Goal: Transaction & Acquisition: Purchase product/service

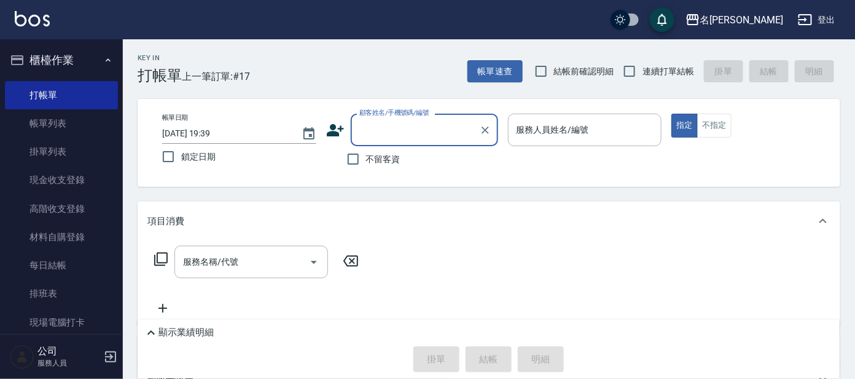
type input "ㄘ"
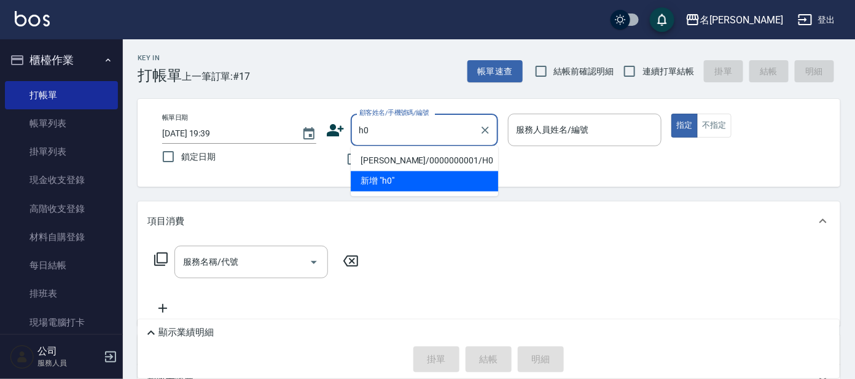
type input "[PERSON_NAME]/0000000001/H0"
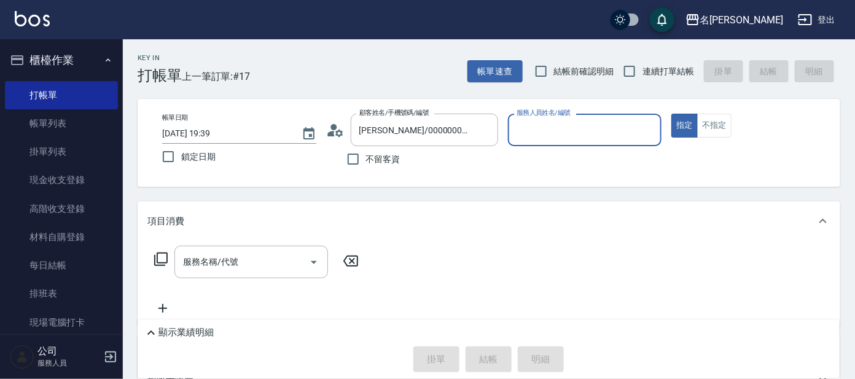
type input "[PERSON_NAME]-8"
click at [672, 114] on button "指定" at bounding box center [685, 126] width 26 height 24
type button "true"
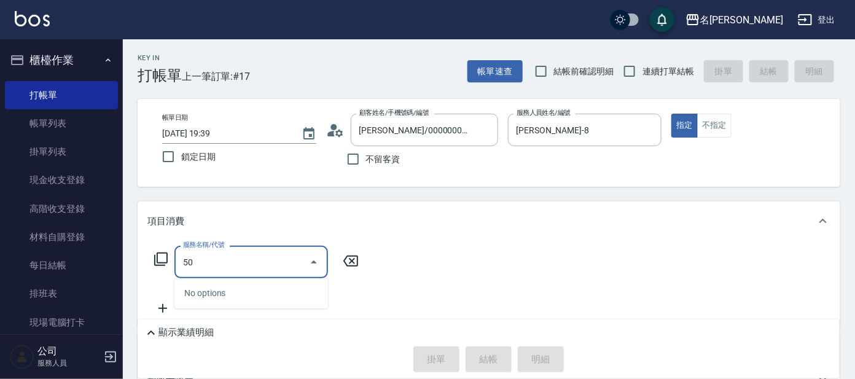
type input "501"
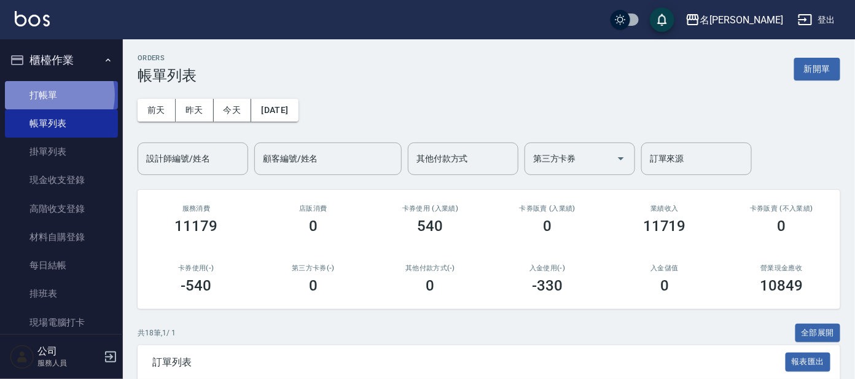
click at [49, 95] on link "打帳單" at bounding box center [61, 95] width 113 height 28
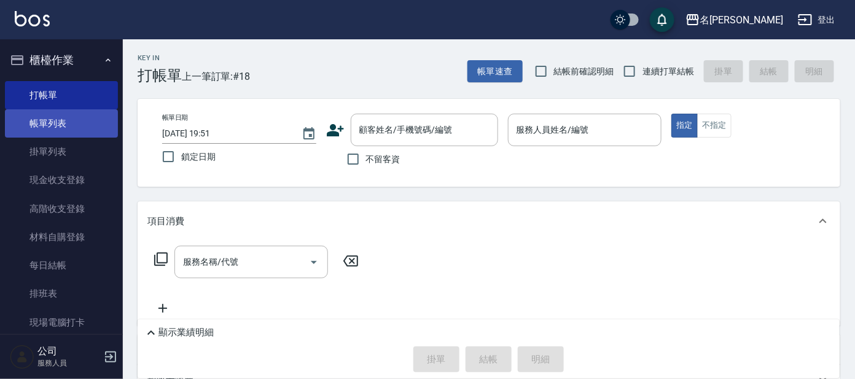
drag, startPoint x: 116, startPoint y: 66, endPoint x: 111, endPoint y: 109, distance: 42.8
click at [113, 115] on nav "櫃檯作業 打帳單 帳單列表 掛單列表 現金收支登錄 高階收支登錄 材料自購登錄 每日結帳 排班表 現場電腦打卡 預約管理 預約管理 單日預約紀錄 單週預約紀錄…" at bounding box center [61, 186] width 123 height 295
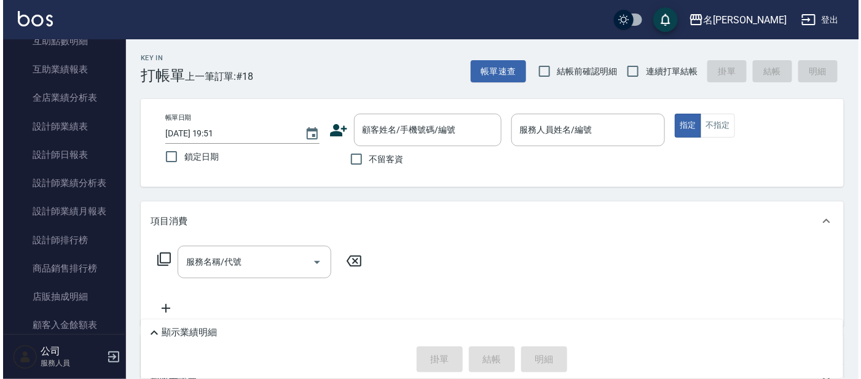
scroll to position [606, 0]
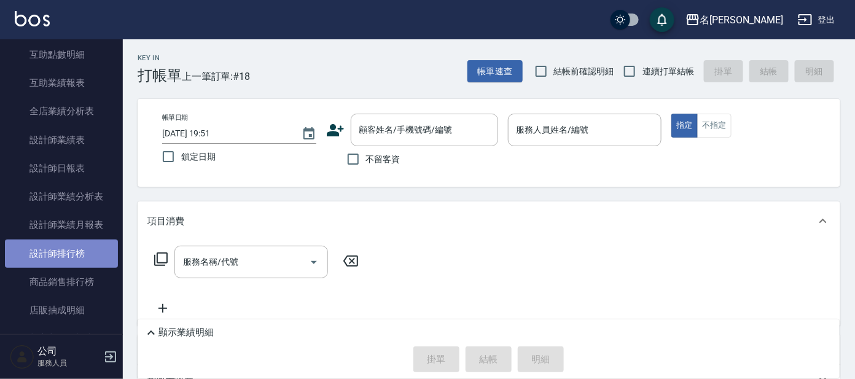
click at [69, 248] on link "設計師排行榜" at bounding box center [61, 254] width 113 height 28
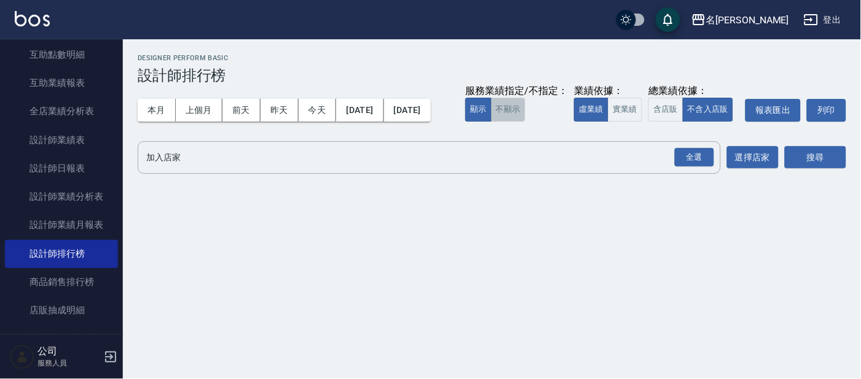
click at [491, 122] on button "不顯示" at bounding box center [508, 110] width 34 height 24
click at [608, 122] on button "實業績" at bounding box center [625, 110] width 34 height 24
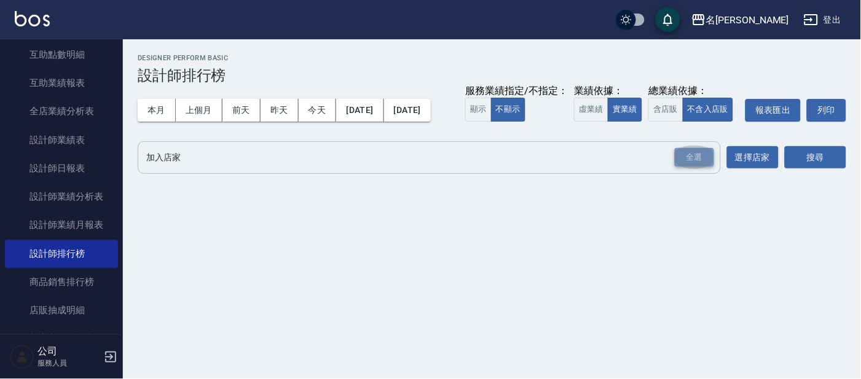
drag, startPoint x: 695, startPoint y: 184, endPoint x: 727, endPoint y: 194, distance: 33.8
click at [697, 167] on div "全選" at bounding box center [694, 157] width 39 height 19
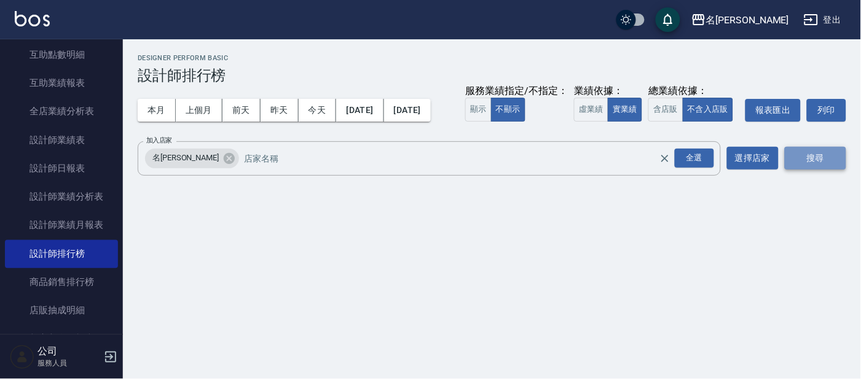
click at [801, 170] on button "搜尋" at bounding box center [815, 158] width 61 height 23
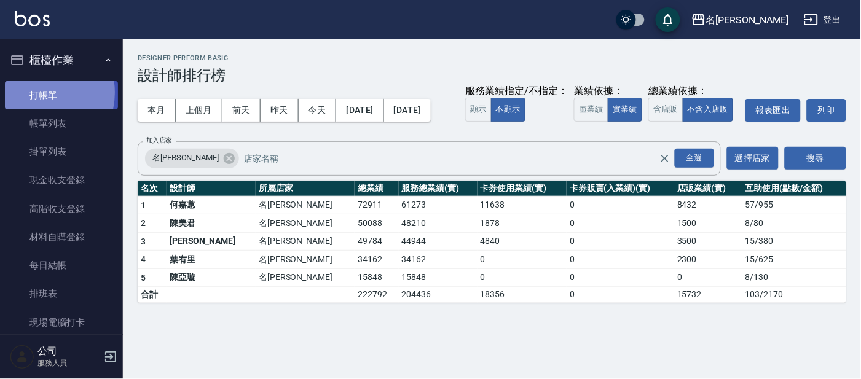
click at [37, 92] on link "打帳單" at bounding box center [61, 95] width 113 height 28
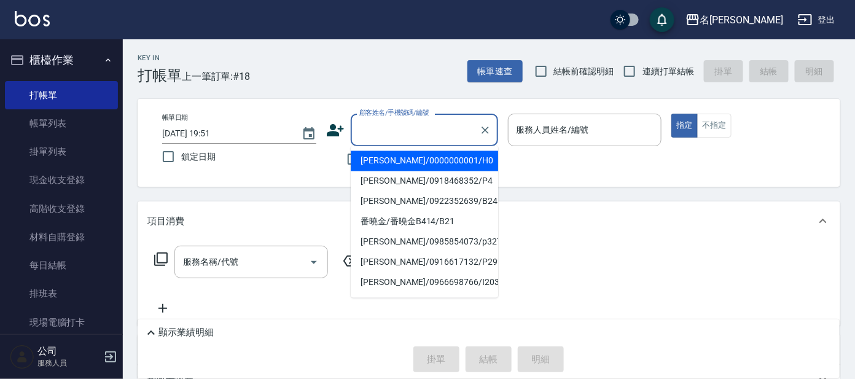
click at [394, 129] on input "顧客姓名/手機號碼/編號" at bounding box center [415, 130] width 118 height 22
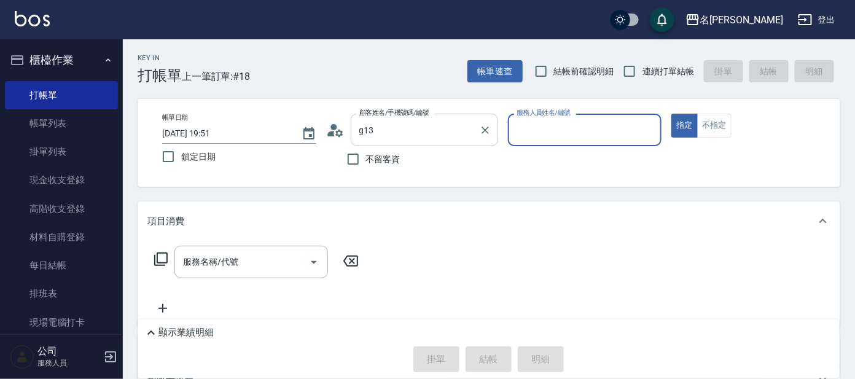
type input "騰如雲/騰如雲G13/G13"
type input "[PERSON_NAME]-7"
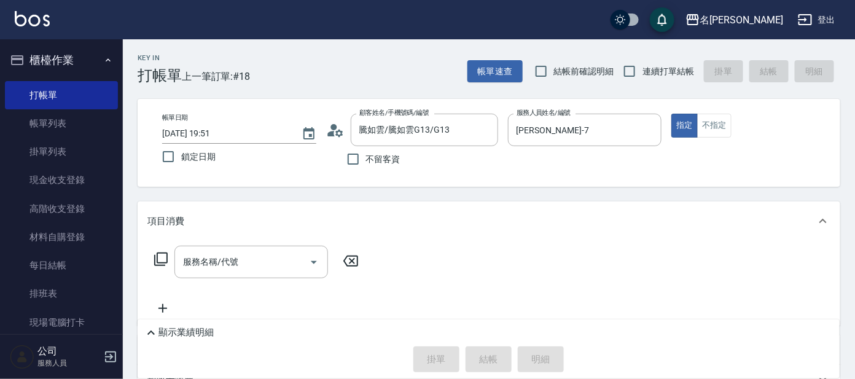
click at [159, 260] on icon at bounding box center [161, 259] width 15 height 15
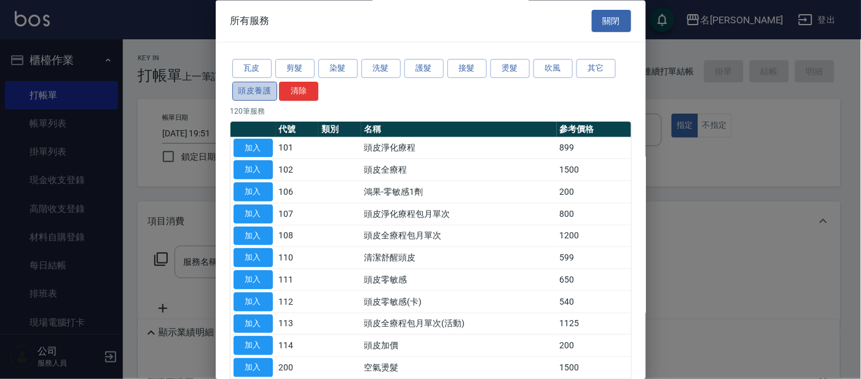
drag, startPoint x: 254, startPoint y: 91, endPoint x: 267, endPoint y: 95, distance: 13.6
click at [254, 92] on button "頭皮養護" at bounding box center [254, 91] width 45 height 19
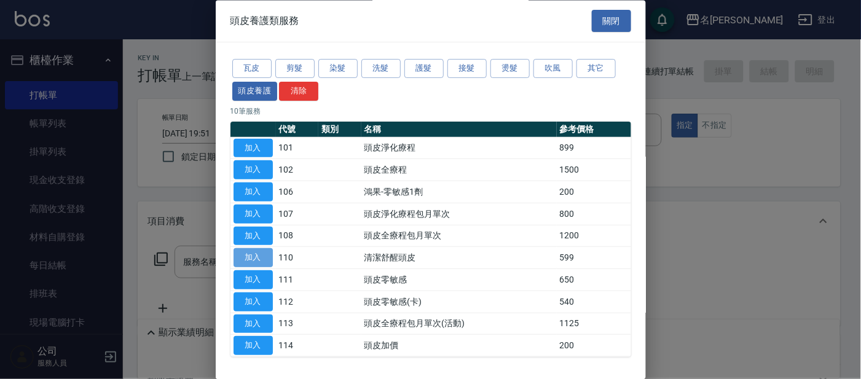
drag, startPoint x: 257, startPoint y: 255, endPoint x: 257, endPoint y: 264, distance: 8.6
click at [259, 256] on button "加入" at bounding box center [252, 258] width 39 height 19
type input "清潔舒醒頭皮(110)"
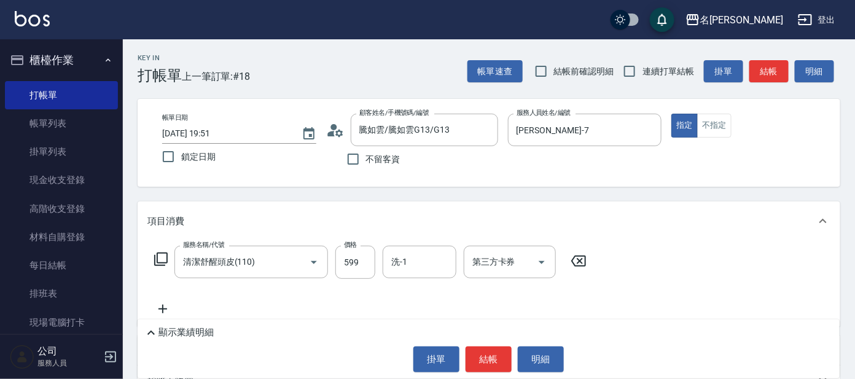
click at [161, 258] on icon at bounding box center [161, 259] width 15 height 15
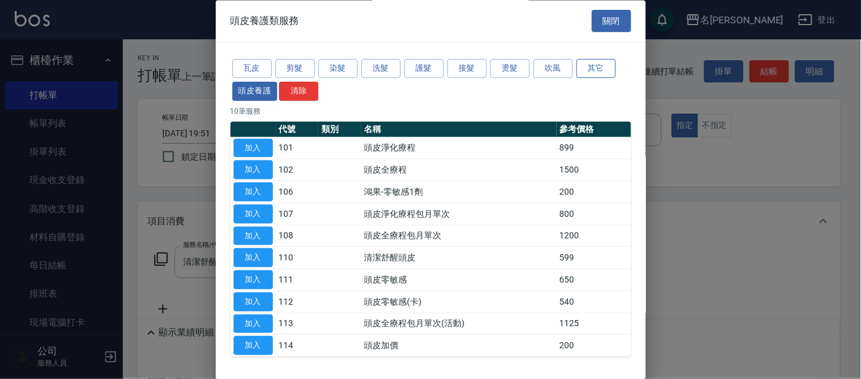
click at [603, 63] on button "其它" at bounding box center [595, 69] width 39 height 19
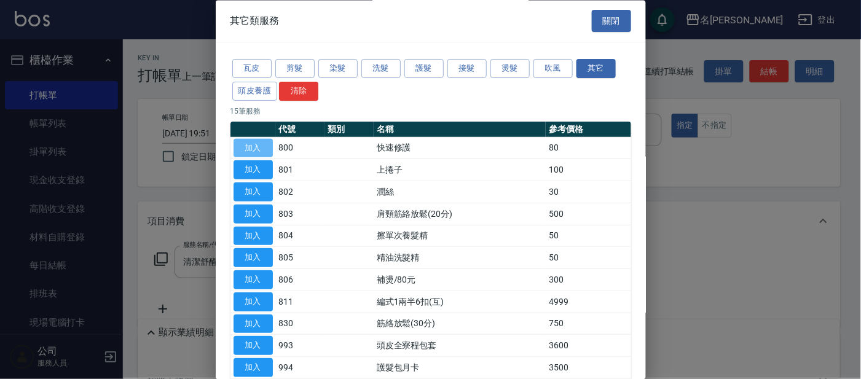
drag, startPoint x: 250, startPoint y: 146, endPoint x: 272, endPoint y: 159, distance: 25.1
click at [251, 146] on button "加入" at bounding box center [252, 148] width 39 height 19
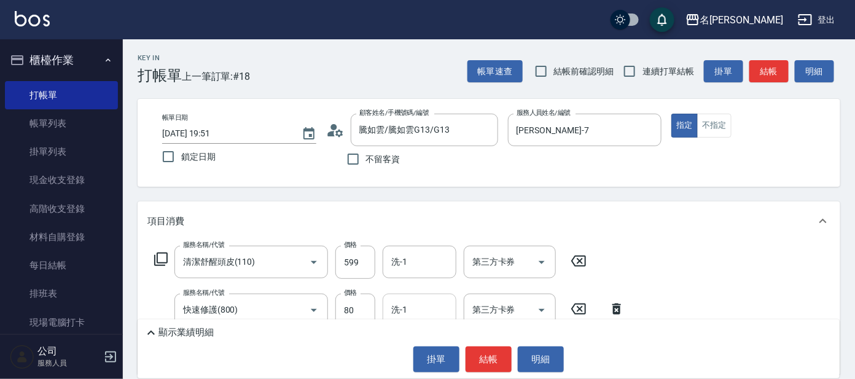
drag, startPoint x: 417, startPoint y: 307, endPoint x: 420, endPoint y: 301, distance: 6.6
click at [416, 306] on input "洗-1" at bounding box center [419, 310] width 63 height 22
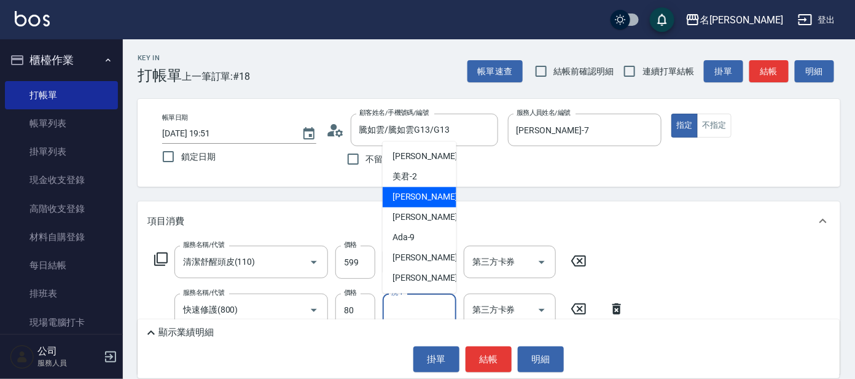
drag, startPoint x: 406, startPoint y: 202, endPoint x: 401, endPoint y: 219, distance: 17.3
click at [405, 210] on ul "[PERSON_NAME] -1 美君 -2 小鳳 -7 [PERSON_NAME] -8 Ada -9 [PERSON_NAME] -11 云潔 -12 […" at bounding box center [420, 218] width 74 height 152
click at [409, 198] on span "[PERSON_NAME] -7" at bounding box center [429, 197] width 73 height 13
type input "[PERSON_NAME]-7"
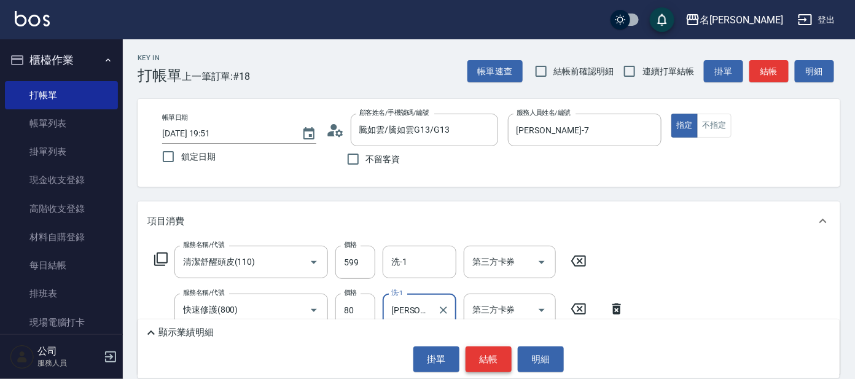
click at [484, 363] on button "結帳" at bounding box center [489, 360] width 46 height 26
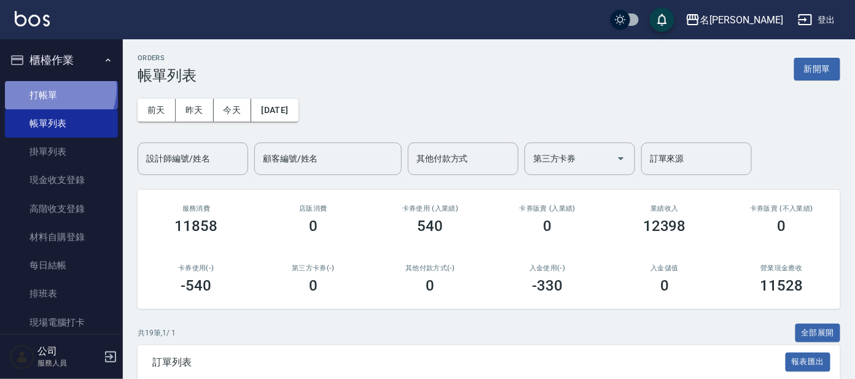
click at [47, 88] on link "打帳單" at bounding box center [61, 95] width 113 height 28
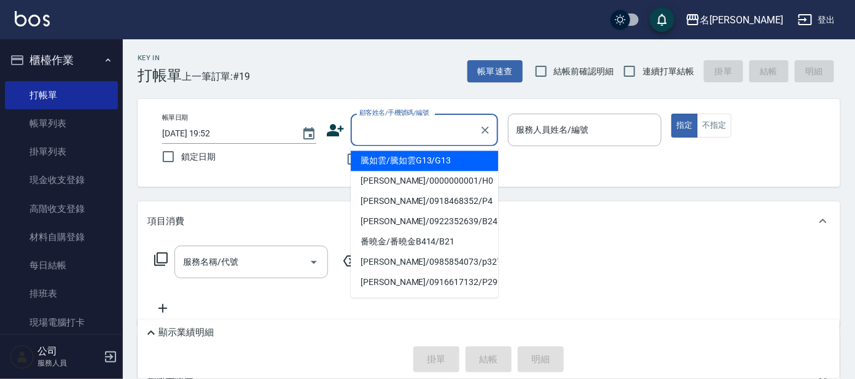
click at [388, 125] on input "顧客姓名/手機號碼/編號" at bounding box center [415, 130] width 118 height 22
type input "騰如雲/騰如雲G13/G13"
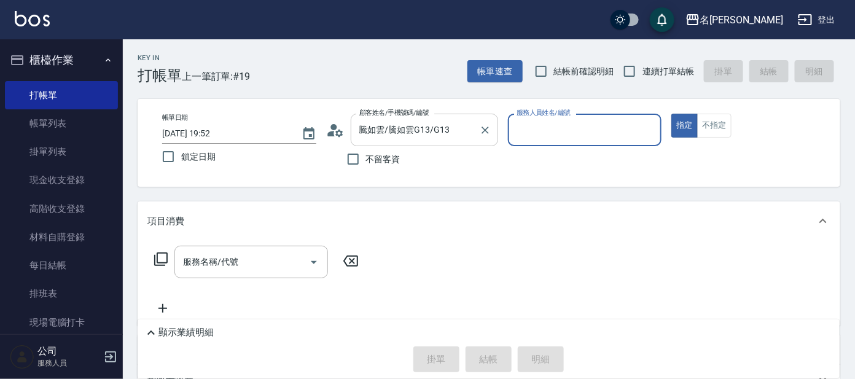
type input "[PERSON_NAME]-7"
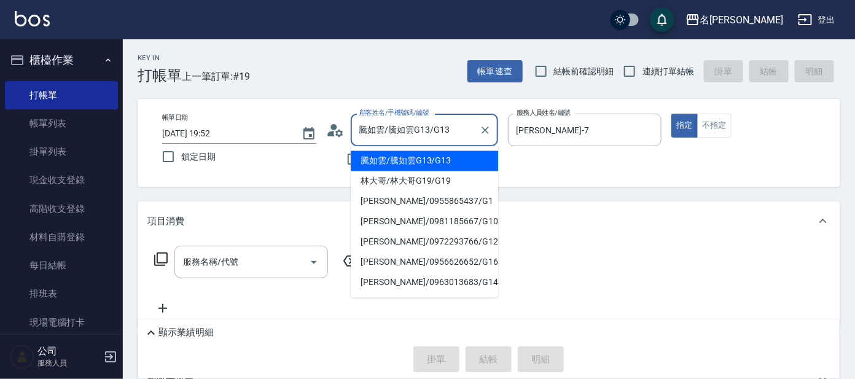
click at [457, 125] on input "騰如雲/騰如雲G13/G13" at bounding box center [415, 130] width 118 height 22
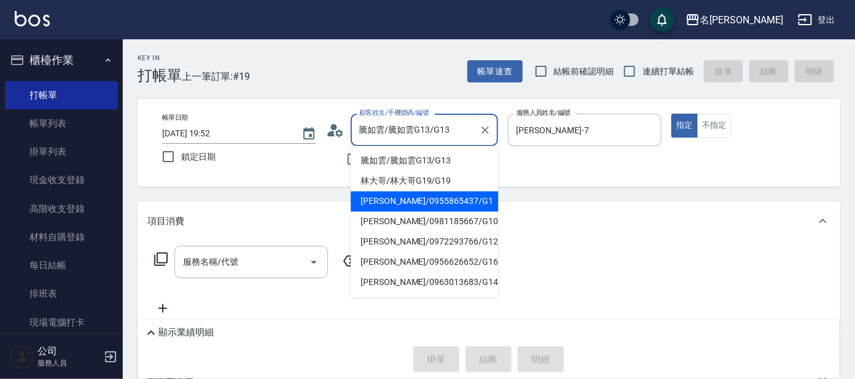
click at [407, 203] on li "[PERSON_NAME]/0955865437/G1" at bounding box center [424, 202] width 147 height 20
type input "[PERSON_NAME]/0955865437/G1"
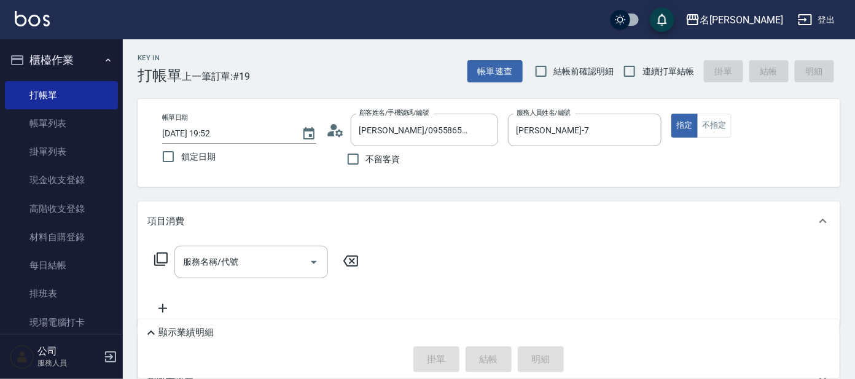
click at [159, 259] on icon at bounding box center [161, 259] width 15 height 15
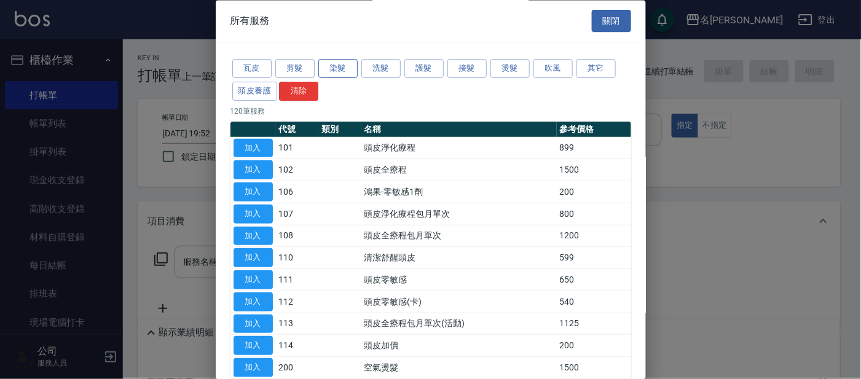
click at [337, 68] on button "染髮" at bounding box center [337, 69] width 39 height 19
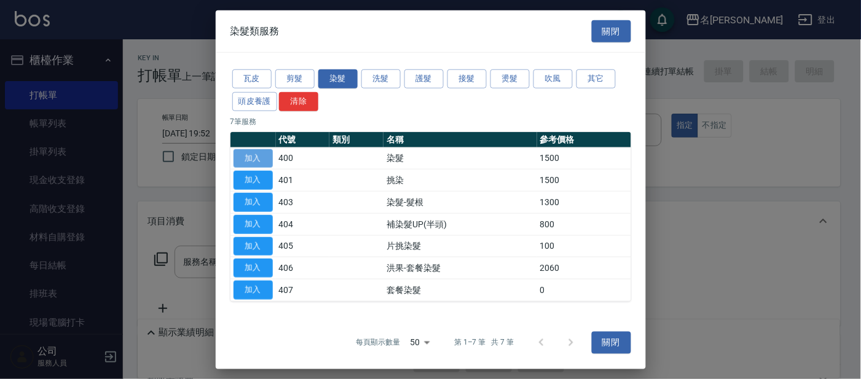
click at [254, 161] on button "加入" at bounding box center [252, 158] width 39 height 19
type input "染髮(400)"
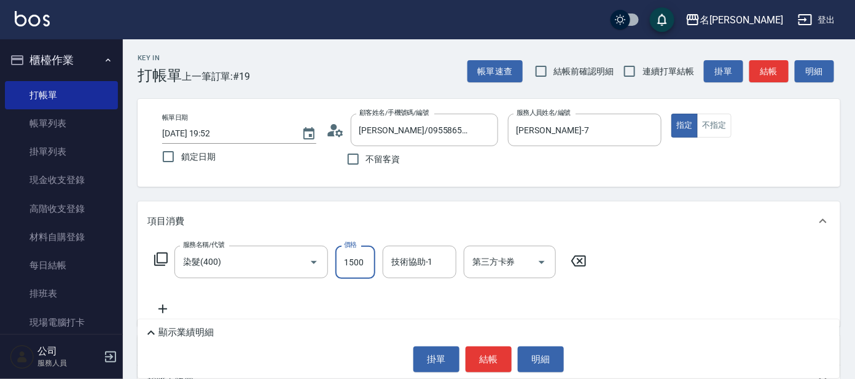
click at [369, 265] on input "1500" at bounding box center [355, 262] width 40 height 33
type input "2450"
click at [481, 359] on button "結帳" at bounding box center [489, 360] width 46 height 26
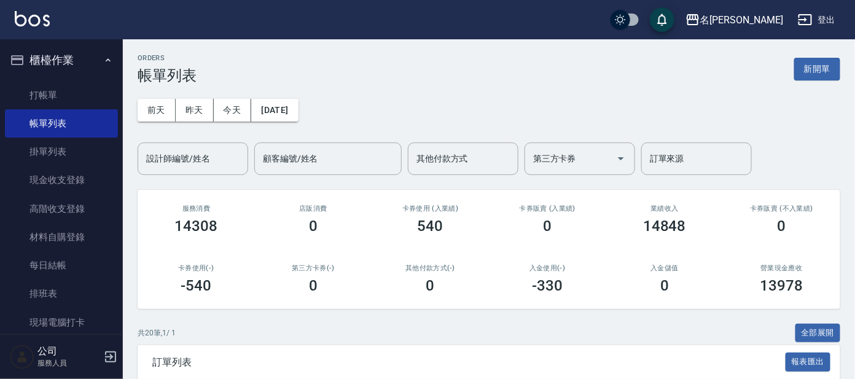
drag, startPoint x: 50, startPoint y: 102, endPoint x: 161, endPoint y: 93, distance: 111.5
click at [50, 102] on link "打帳單" at bounding box center [61, 95] width 113 height 28
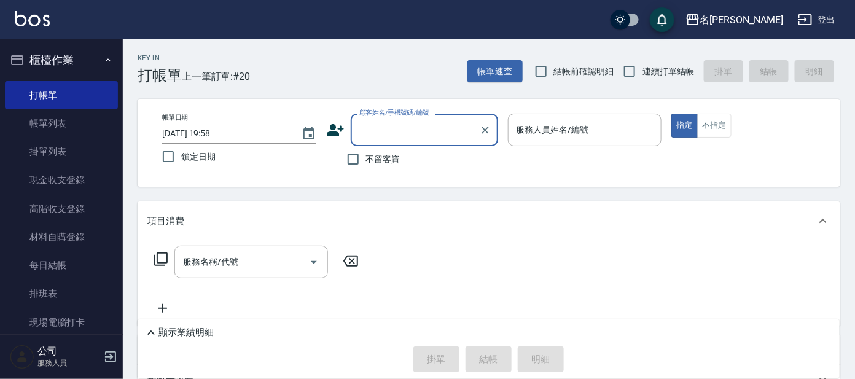
click at [420, 139] on input "顧客姓名/手機號碼/編號" at bounding box center [415, 130] width 118 height 22
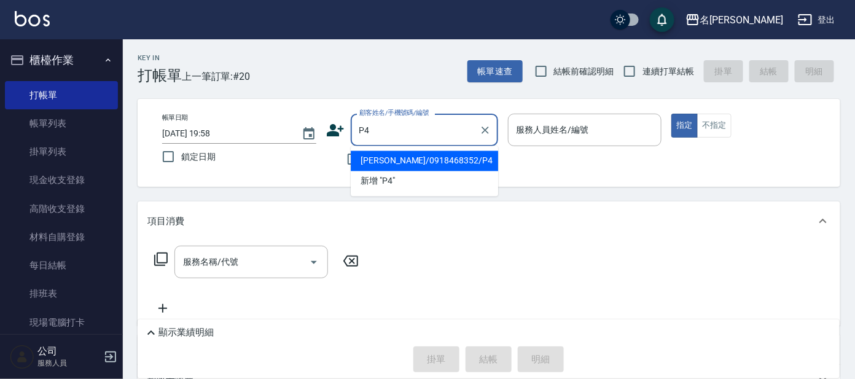
type input "[PERSON_NAME]/0918468352/P4"
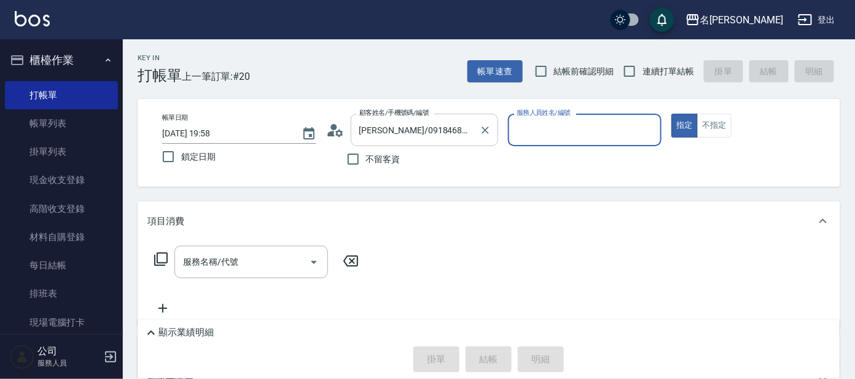
type input "公司 -100"
drag, startPoint x: 652, startPoint y: 133, endPoint x: 641, endPoint y: 130, distance: 11.7
click at [650, 133] on icon "Clear" at bounding box center [649, 130] width 12 height 12
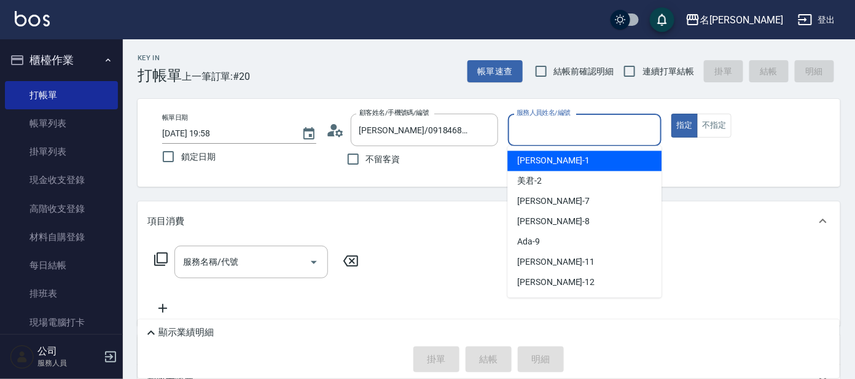
click at [639, 130] on input "服務人員姓名/編號" at bounding box center [585, 130] width 143 height 22
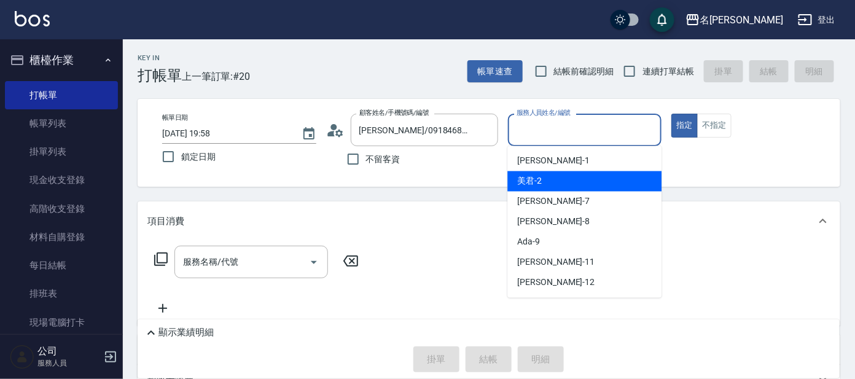
drag, startPoint x: 631, startPoint y: 179, endPoint x: 622, endPoint y: 179, distance: 9.2
click at [630, 179] on div "美君 -2" at bounding box center [585, 181] width 154 height 20
type input "美君-2"
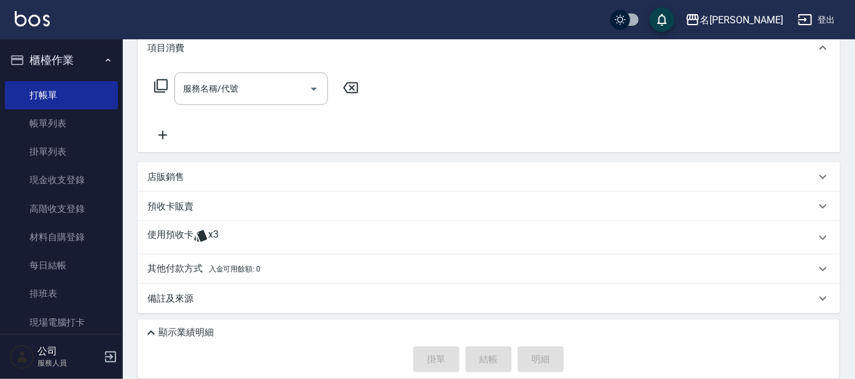
scroll to position [174, 0]
click at [176, 199] on p "預收卡販賣" at bounding box center [170, 205] width 46 height 13
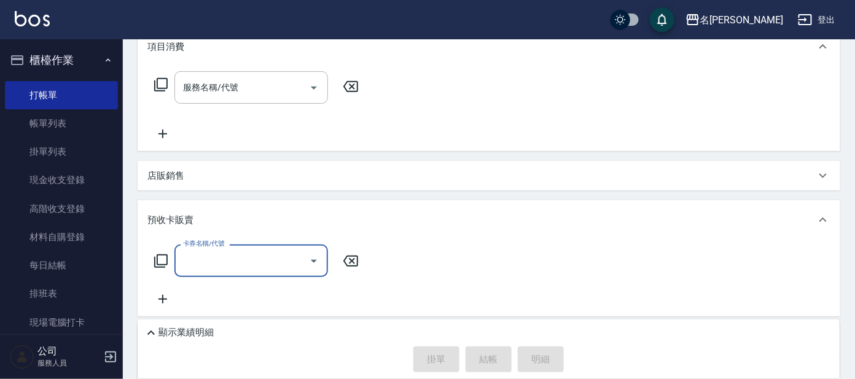
scroll to position [0, 0]
click at [160, 255] on icon at bounding box center [161, 261] width 15 height 15
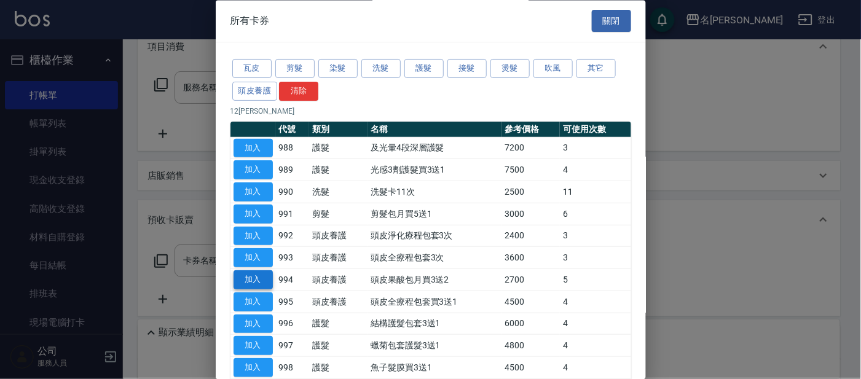
click at [251, 274] on button "加入" at bounding box center [252, 280] width 39 height 19
type input "頭皮果酸包月買3送2(994)"
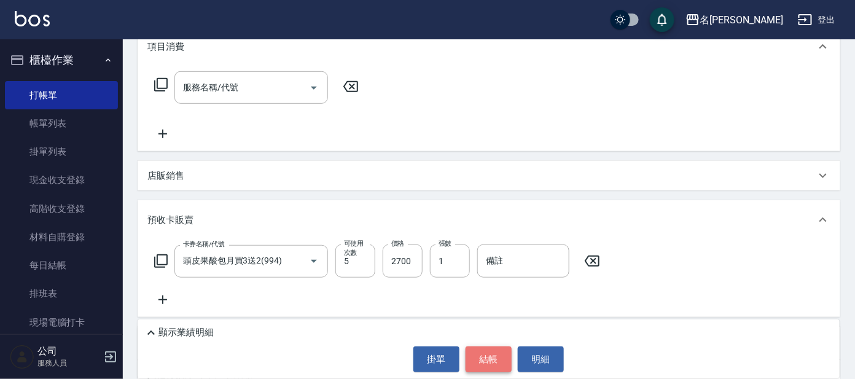
click at [491, 363] on button "結帳" at bounding box center [489, 360] width 46 height 26
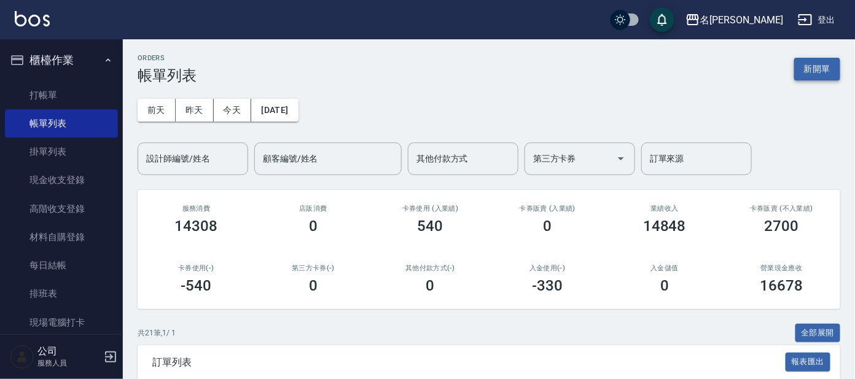
click at [819, 63] on button "新開單" at bounding box center [817, 69] width 46 height 23
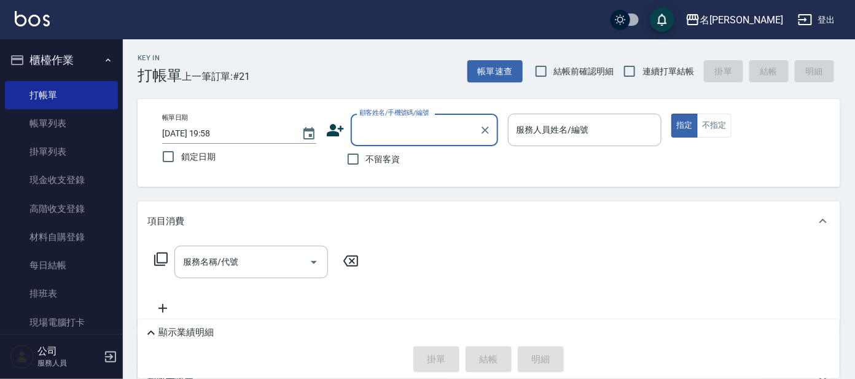
click at [437, 128] on input "顧客姓名/手機號碼/編號" at bounding box center [415, 130] width 118 height 22
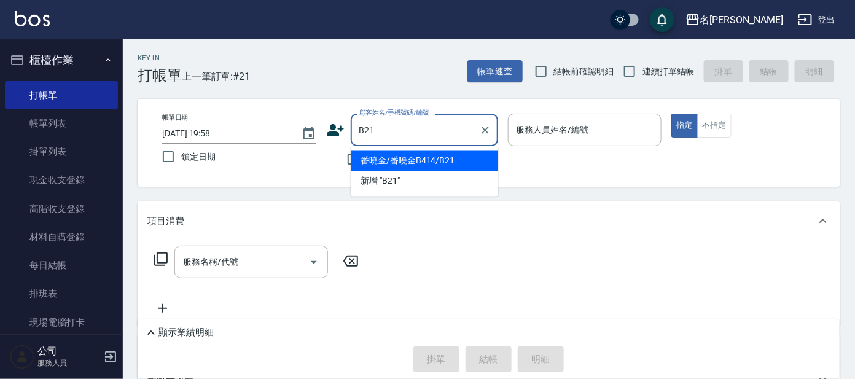
type input "番曉金/番曉金B414/B21"
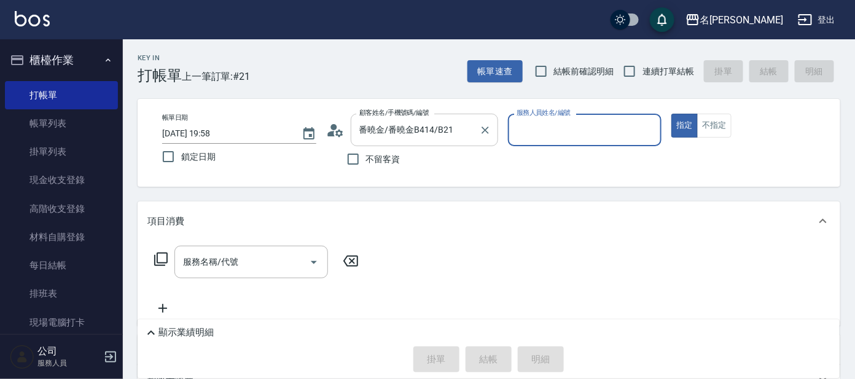
type input "美君-2"
click at [162, 260] on icon at bounding box center [161, 259] width 15 height 15
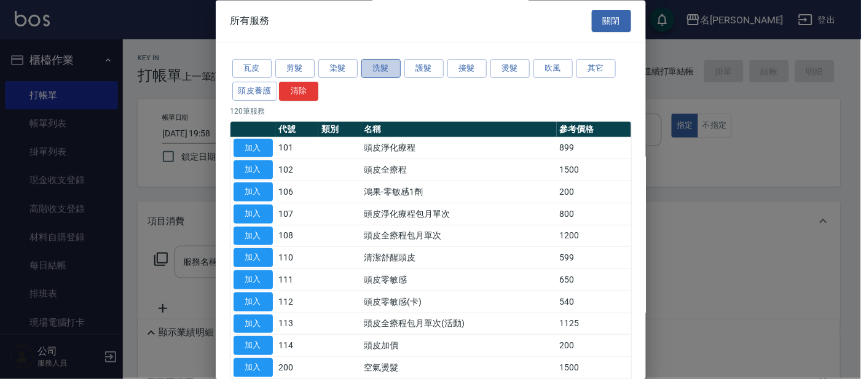
click at [382, 68] on button "洗髮" at bounding box center [380, 69] width 39 height 19
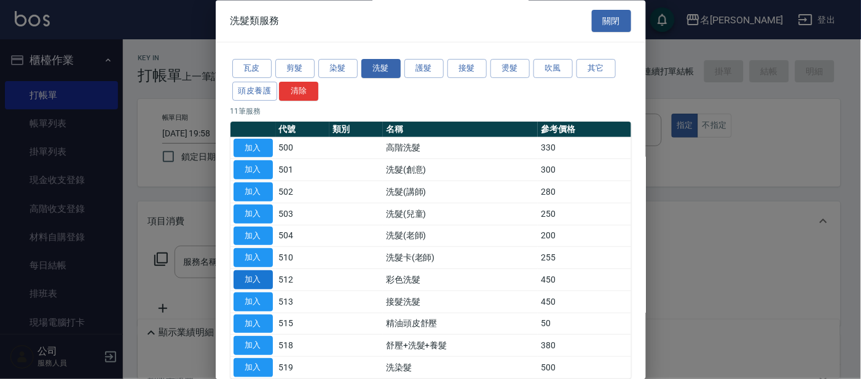
click at [257, 278] on button "加入" at bounding box center [252, 280] width 39 height 19
type input "彩色洗髮(512)"
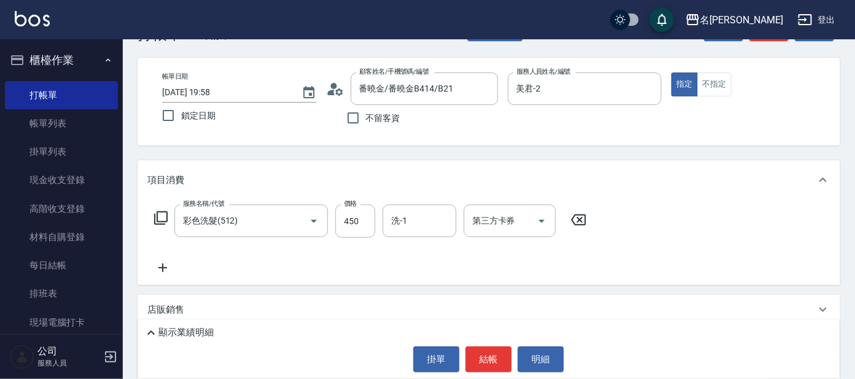
scroll to position [76, 0]
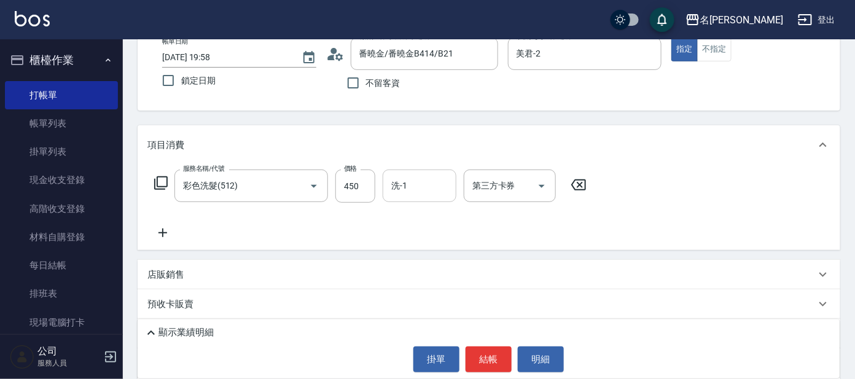
click at [406, 190] on input "洗-1" at bounding box center [419, 186] width 63 height 22
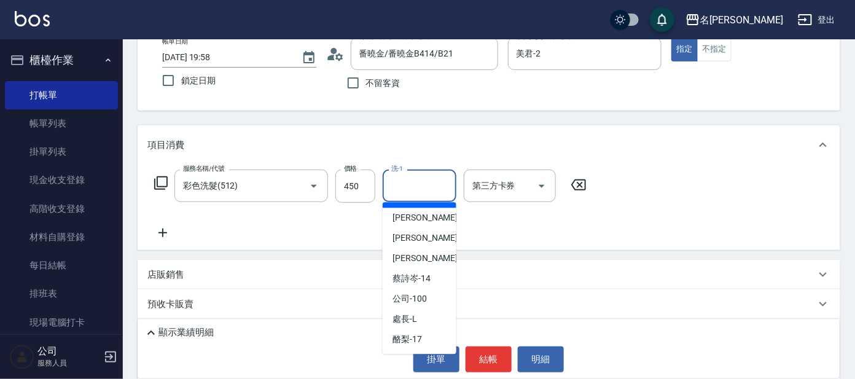
scroll to position [101, 0]
click at [424, 331] on div "酪梨 -17" at bounding box center [420, 339] width 74 height 20
type input "酪梨-17"
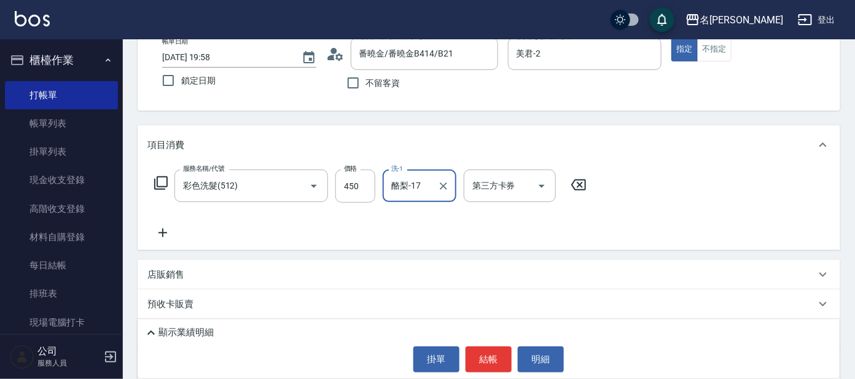
click at [166, 231] on icon at bounding box center [162, 232] width 31 height 15
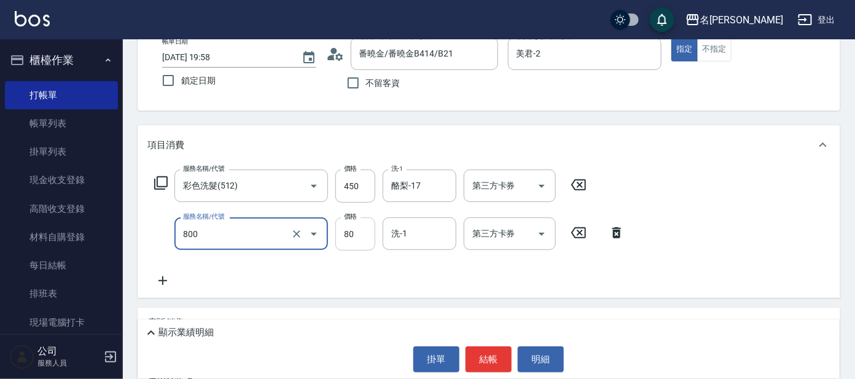
type input "快速修護(800)"
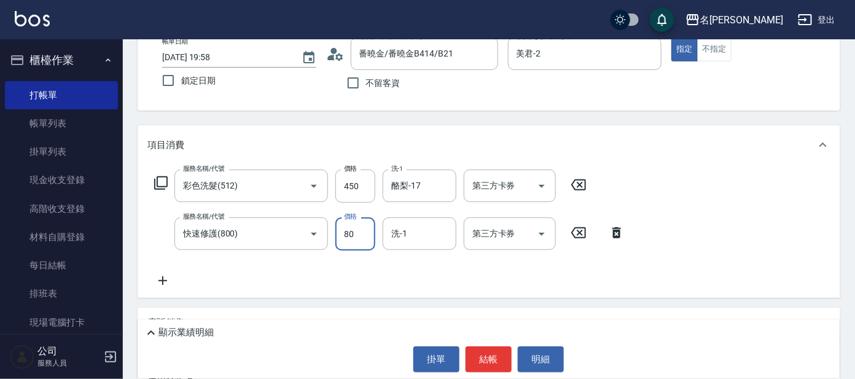
drag, startPoint x: 361, startPoint y: 228, endPoint x: 359, endPoint y: 222, distance: 6.3
click at [361, 228] on input "80" at bounding box center [355, 234] width 40 height 33
type input "50"
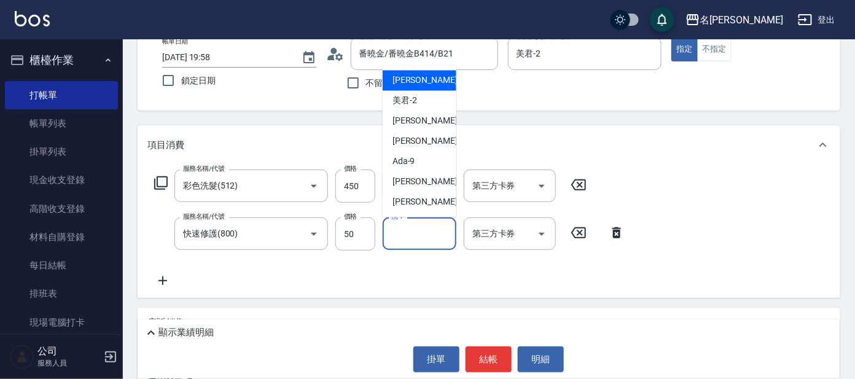
drag, startPoint x: 437, startPoint y: 230, endPoint x: 429, endPoint y: 232, distance: 8.7
click at [436, 230] on input "洗-1" at bounding box center [419, 234] width 63 height 22
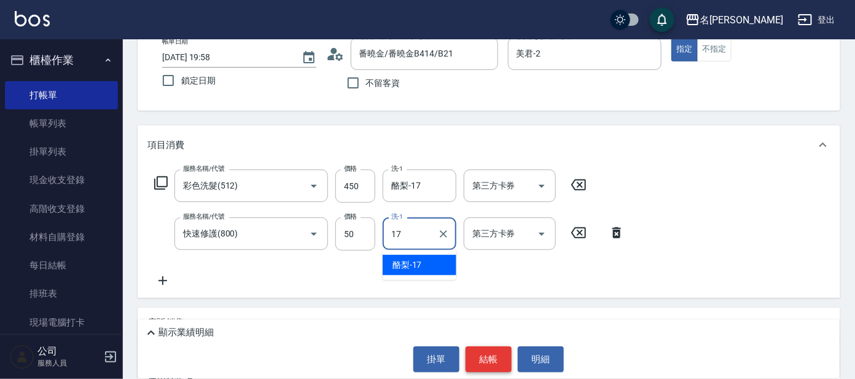
type input "17"
click at [496, 367] on button "結帳" at bounding box center [489, 360] width 46 height 26
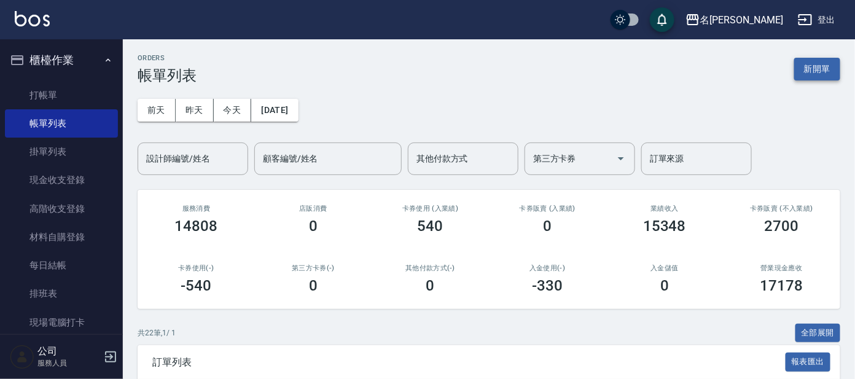
click at [821, 66] on button "新開單" at bounding box center [817, 69] width 46 height 23
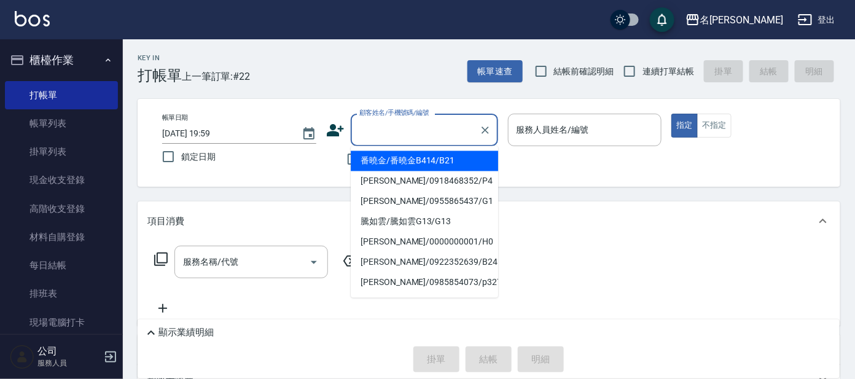
click at [416, 131] on input "顧客姓名/手機號碼/編號" at bounding box center [415, 130] width 118 height 22
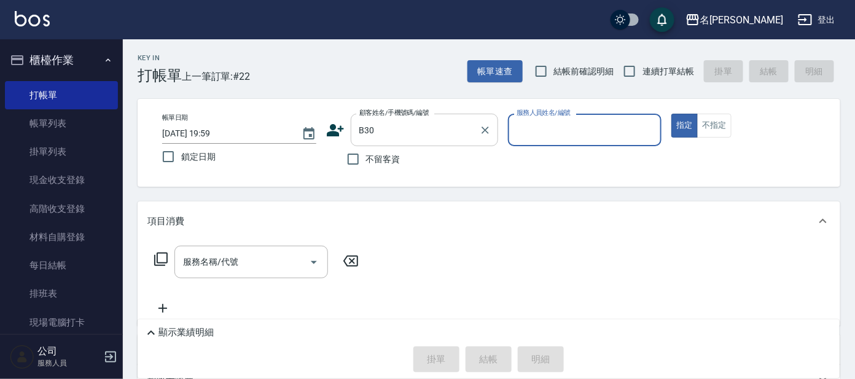
type input "[PERSON_NAME]/0910799099/B30"
type input "美君-2"
click at [261, 275] on div "服務名稱/代號" at bounding box center [251, 262] width 154 height 33
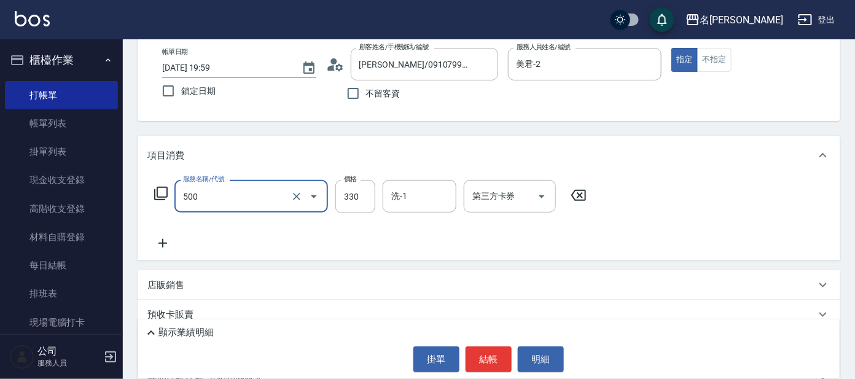
scroll to position [175, 0]
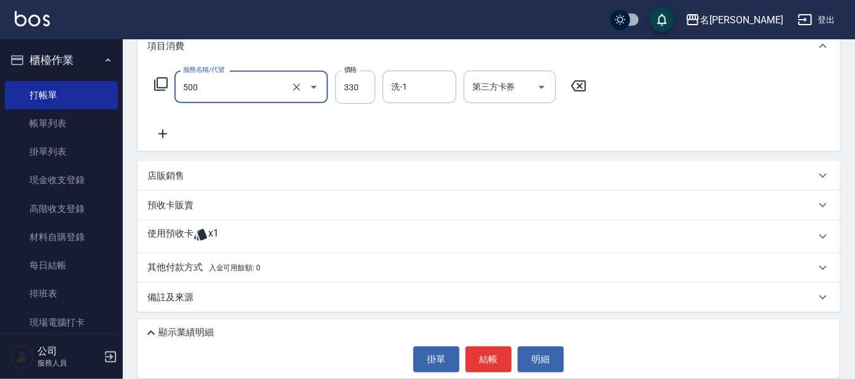
type input "高階洗髮(500)"
click at [179, 238] on p "使用預收卡" at bounding box center [170, 236] width 46 height 18
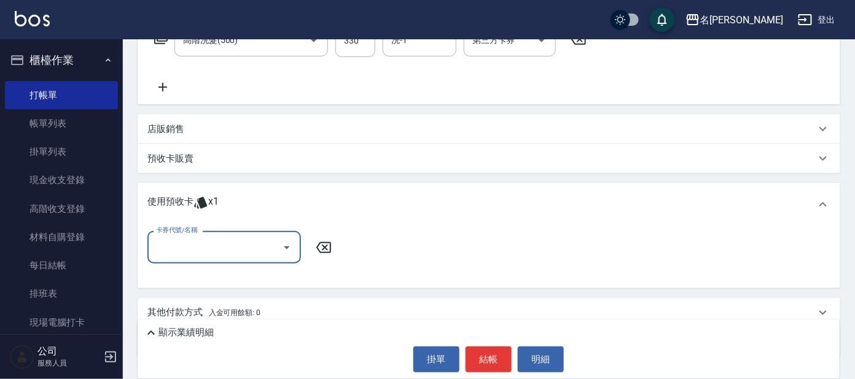
scroll to position [266, 0]
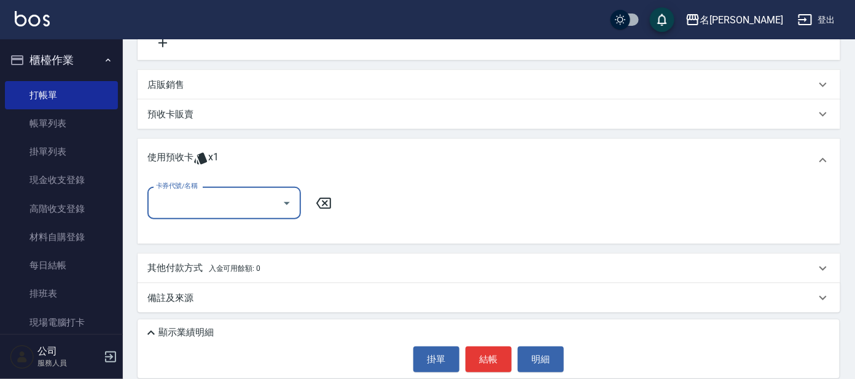
click at [230, 205] on input "卡券代號/名稱" at bounding box center [215, 203] width 124 height 22
click at [241, 237] on div "剪髮包月買5送1 剩餘1張" at bounding box center [224, 234] width 154 height 20
type input "剪髮包月買5送1"
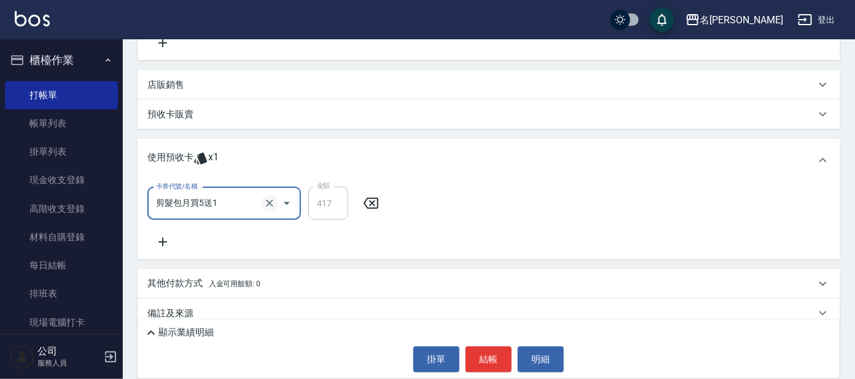
click at [270, 201] on icon "Clear" at bounding box center [269, 203] width 7 height 7
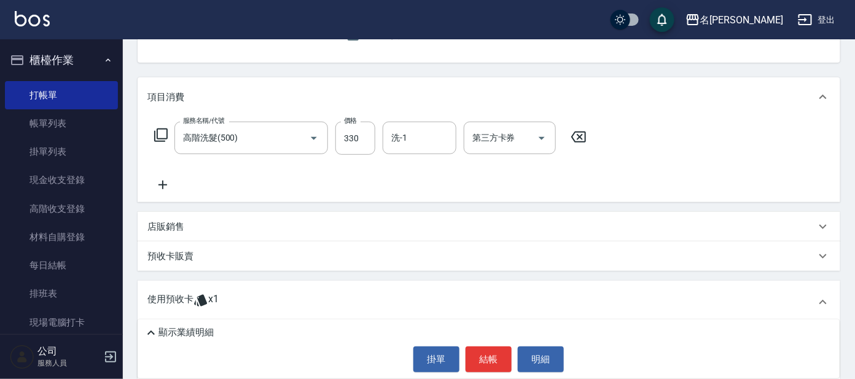
scroll to position [189, 0]
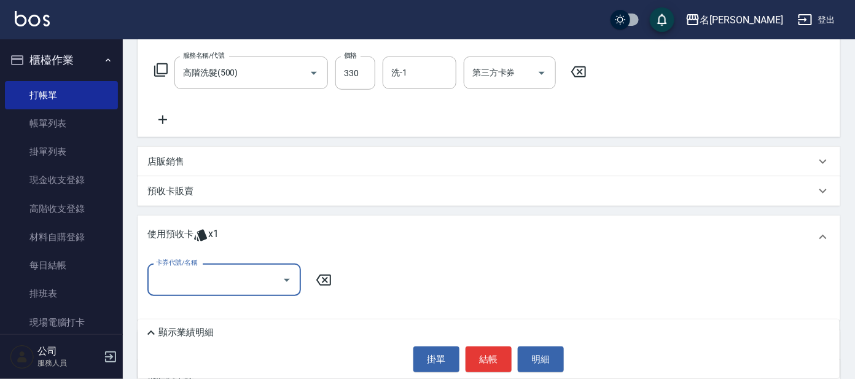
click at [218, 278] on input "卡券代號/名稱" at bounding box center [215, 280] width 124 height 22
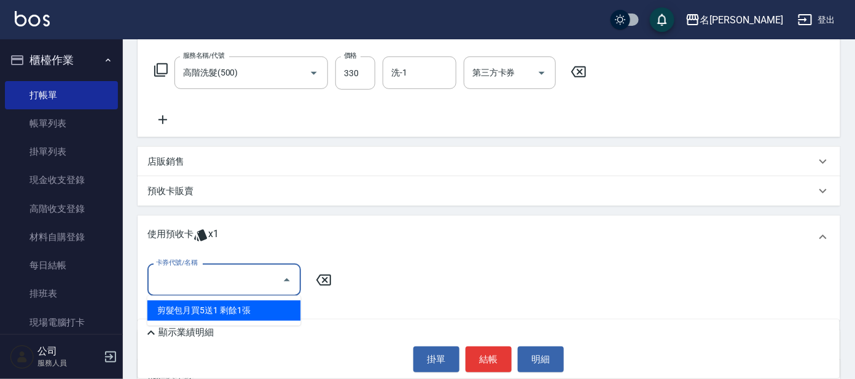
click at [230, 229] on div "使用預收卡 x1" at bounding box center [481, 237] width 668 height 18
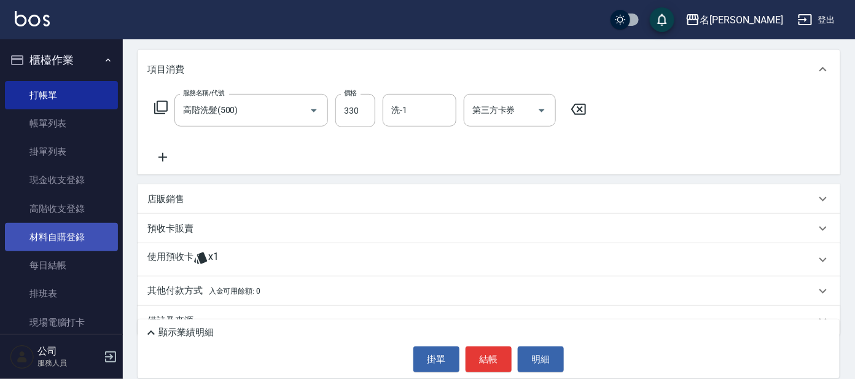
scroll to position [153, 0]
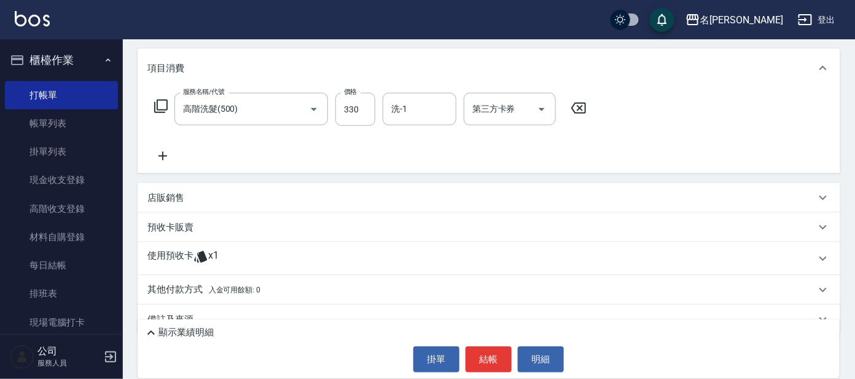
click at [214, 257] on span "x1" at bounding box center [213, 258] width 10 height 18
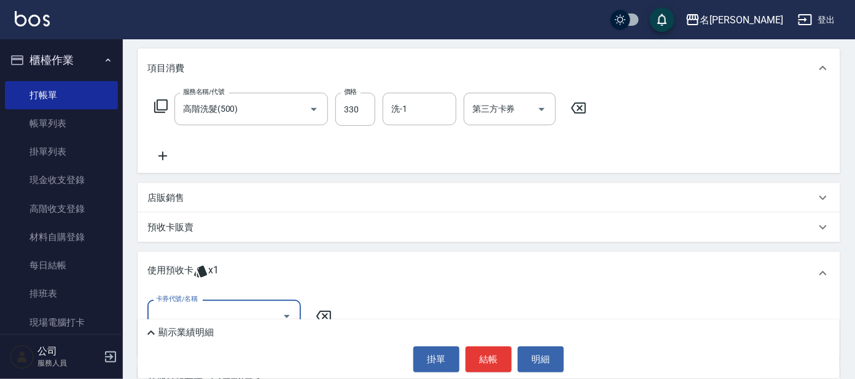
scroll to position [0, 0]
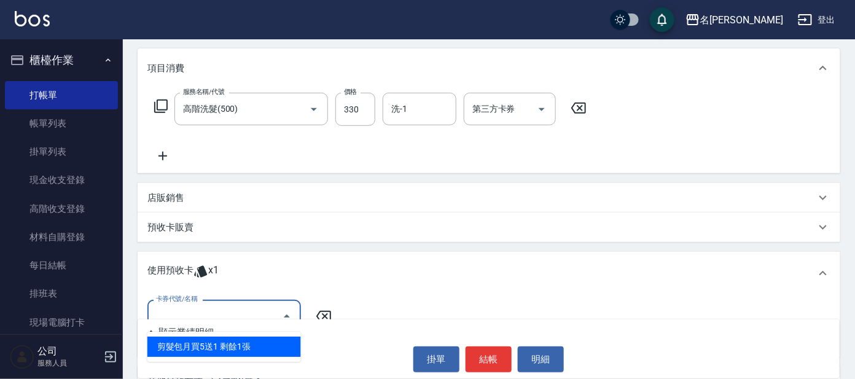
drag, startPoint x: 214, startPoint y: 306, endPoint x: 225, endPoint y: 293, distance: 16.6
click at [215, 307] on input "卡券代號/名稱" at bounding box center [215, 316] width 124 height 22
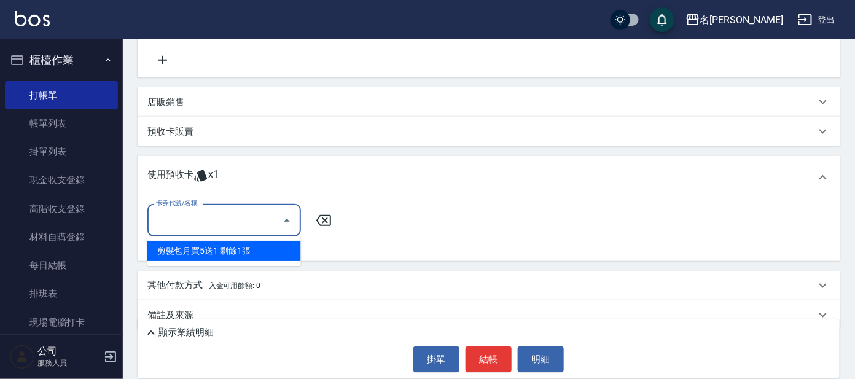
scroll to position [266, 0]
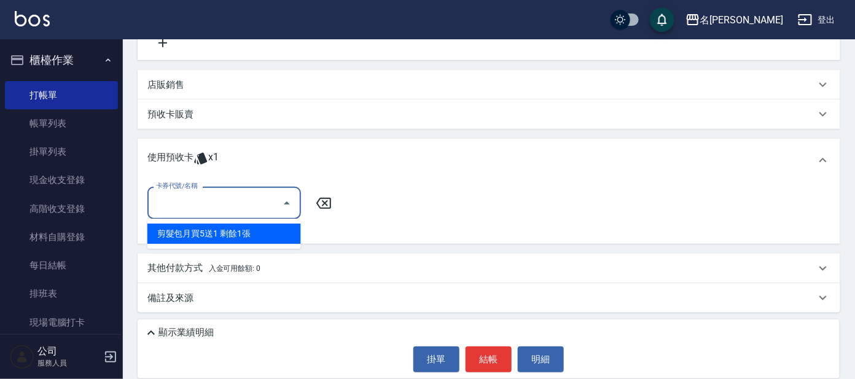
click at [237, 229] on div "剪髮包月買5送1 剩餘1張" at bounding box center [224, 234] width 154 height 20
type input "剪髮包月買5送1"
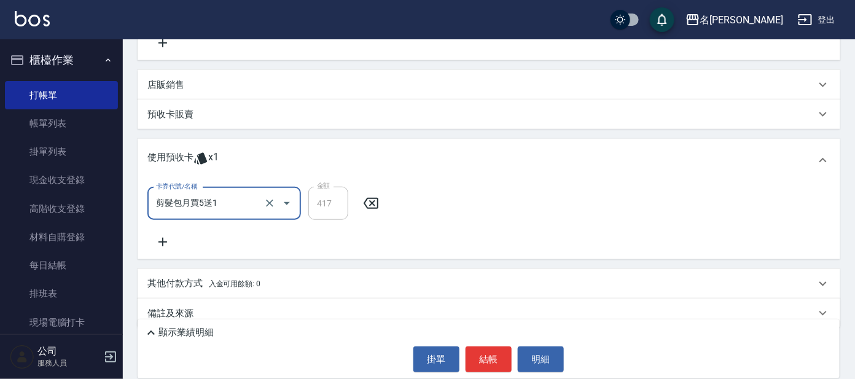
click at [383, 214] on div "卡券代號/名稱 剪髮包月買5送1 卡券代號/名稱 金額 417 金額" at bounding box center [266, 203] width 239 height 33
click at [376, 200] on icon at bounding box center [371, 203] width 31 height 15
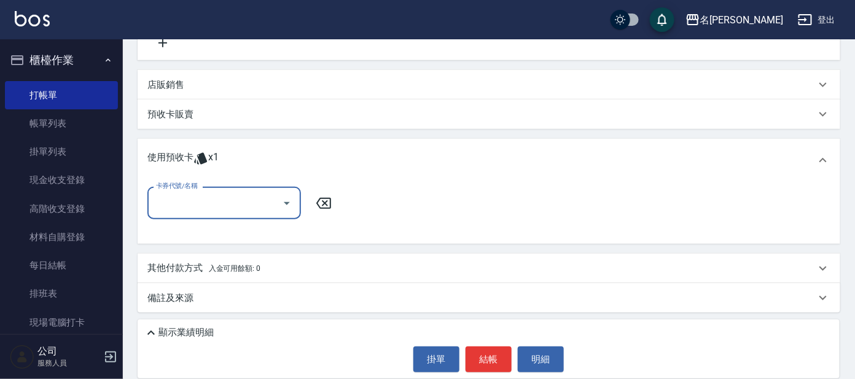
drag, startPoint x: 271, startPoint y: 280, endPoint x: 264, endPoint y: 277, distance: 7.4
click at [269, 280] on div "其他付款方式 入金可用餘額: 0" at bounding box center [489, 268] width 703 height 29
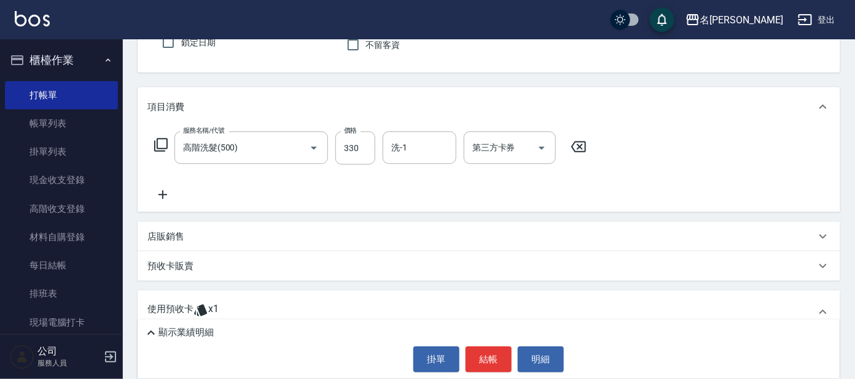
scroll to position [93, 0]
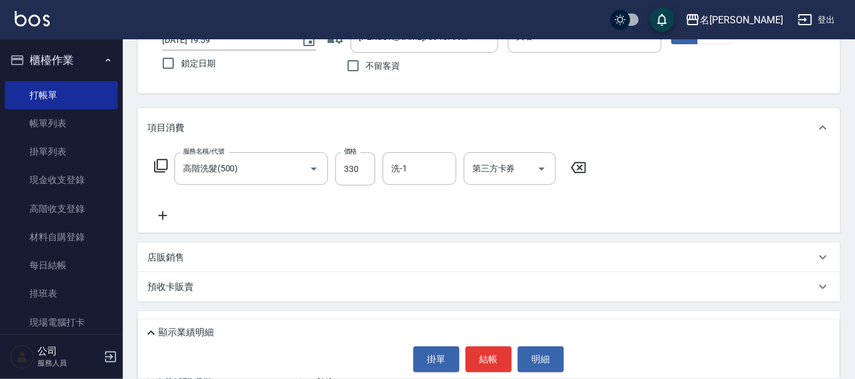
drag, startPoint x: 269, startPoint y: 283, endPoint x: 257, endPoint y: 282, distance: 12.3
click at [261, 285] on div "預收卡販賣" at bounding box center [481, 287] width 668 height 13
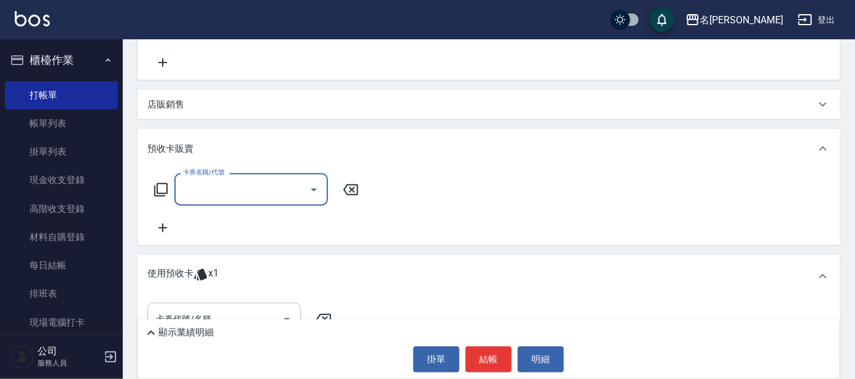
scroll to position [247, 0]
click at [157, 187] on icon at bounding box center [161, 189] width 14 height 14
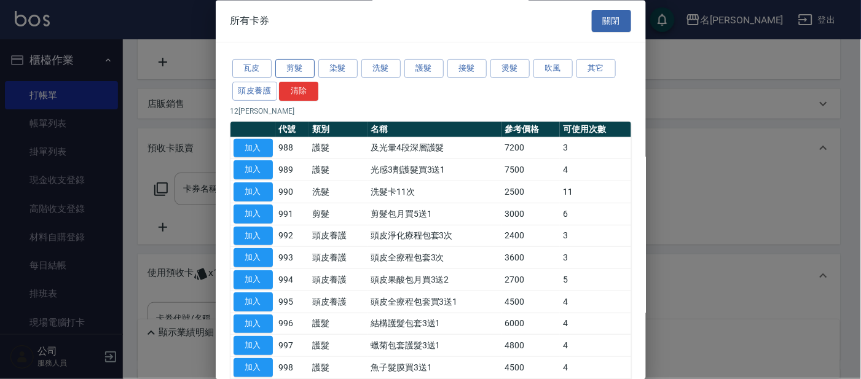
click at [286, 70] on button "剪髮" at bounding box center [294, 69] width 39 height 19
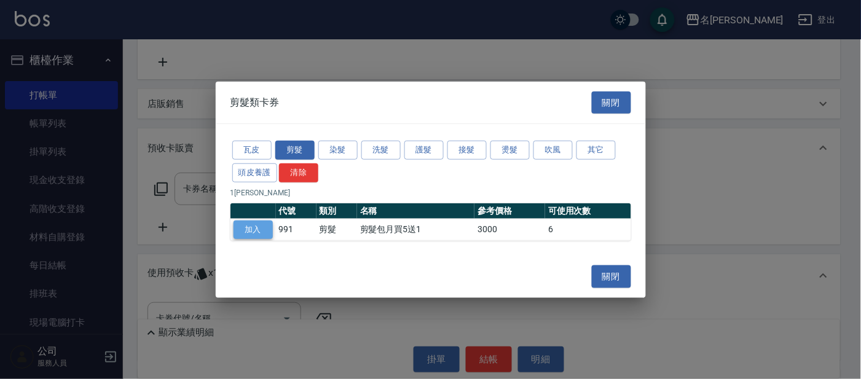
click at [255, 225] on button "加入" at bounding box center [252, 229] width 39 height 19
type input "剪髮包月買5送1(991)"
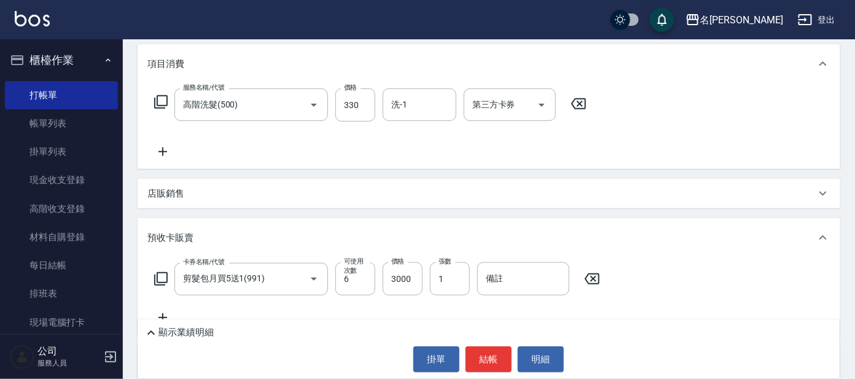
scroll to position [17, 0]
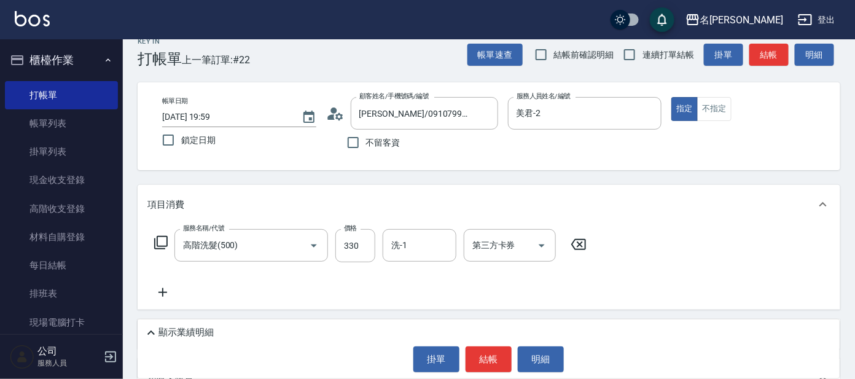
click at [579, 240] on icon at bounding box center [578, 244] width 31 height 15
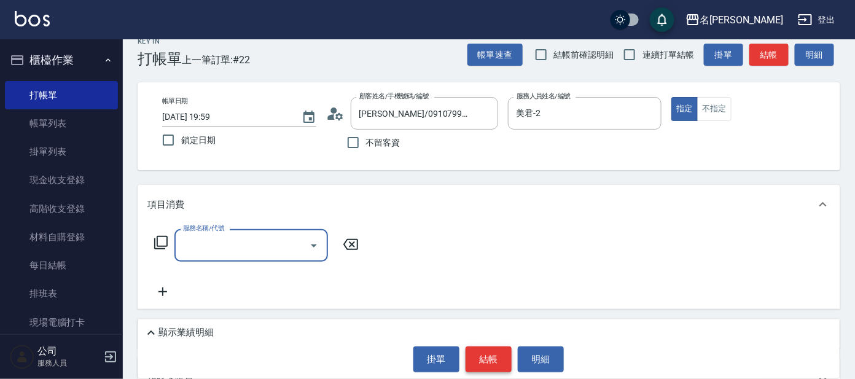
click at [485, 362] on button "結帳" at bounding box center [489, 360] width 46 height 26
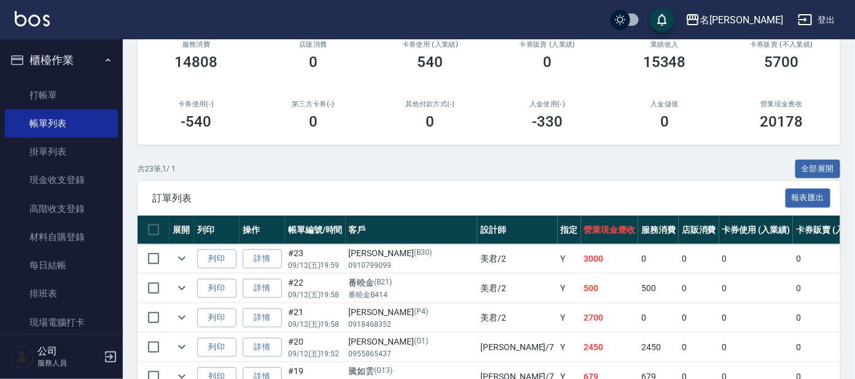
scroll to position [76, 0]
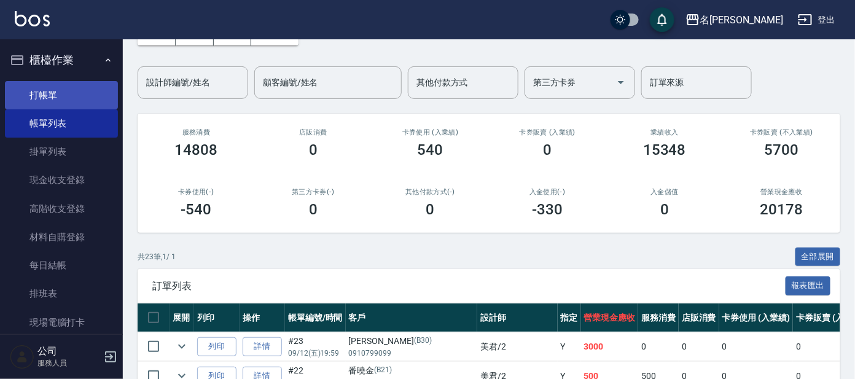
click at [45, 99] on link "打帳單" at bounding box center [61, 95] width 113 height 28
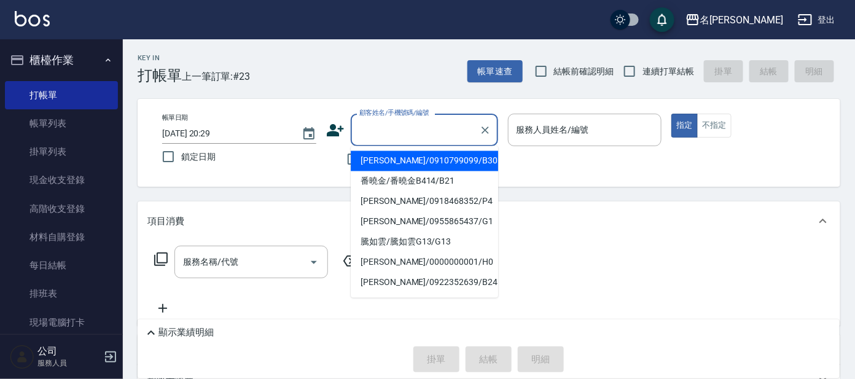
click at [407, 129] on input "顧客姓名/手機號碼/編號" at bounding box center [415, 130] width 118 height 22
click at [416, 160] on li "[PERSON_NAME]/0910799099/B30" at bounding box center [424, 161] width 147 height 20
type input "[PERSON_NAME]/0910799099/B30"
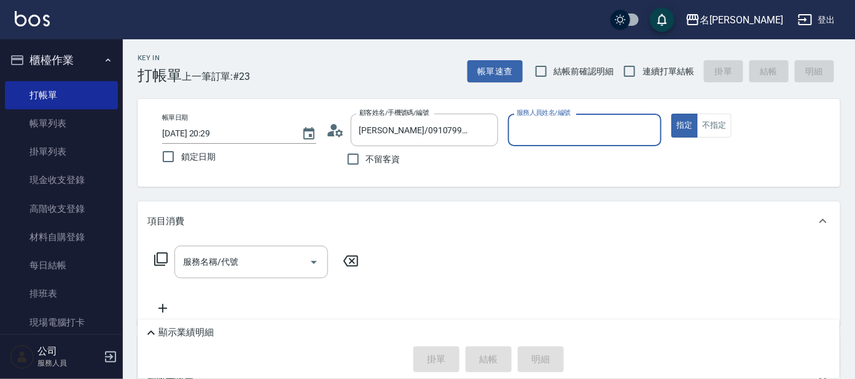
type input "美君-2"
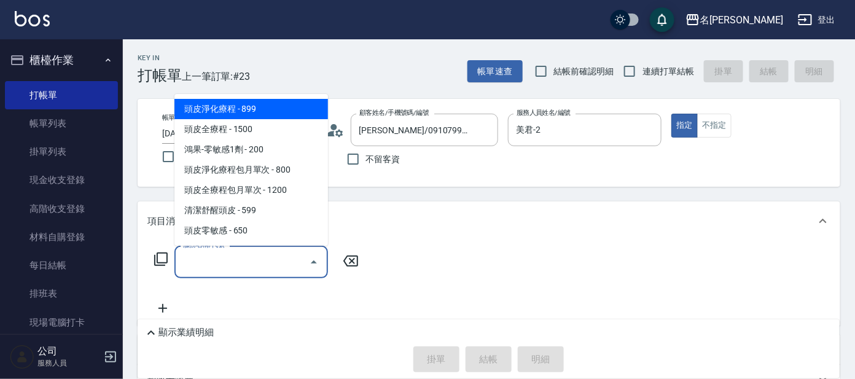
click at [235, 251] on input "服務名稱/代號" at bounding box center [242, 262] width 124 height 22
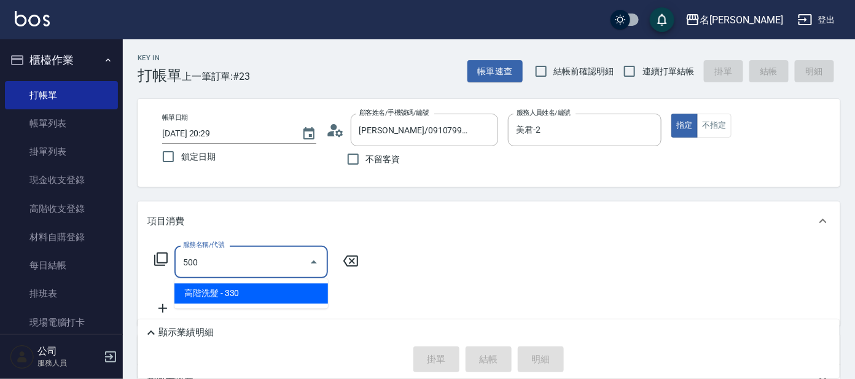
click at [241, 288] on span "高階洗髮 - 330" at bounding box center [251, 294] width 154 height 20
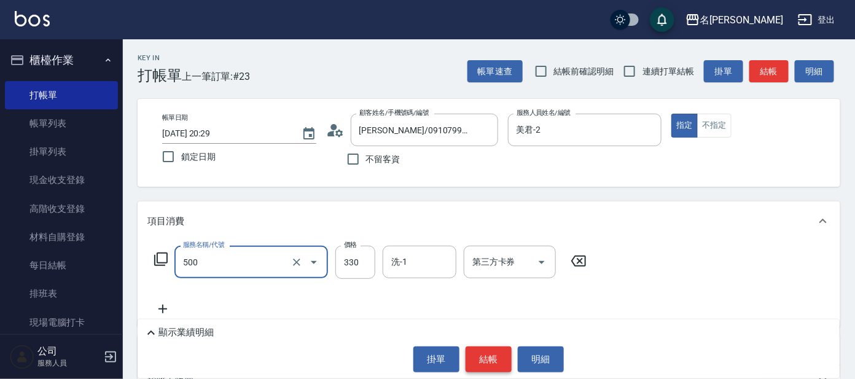
type input "高階洗髮(500)"
click at [479, 353] on button "結帳" at bounding box center [489, 360] width 46 height 26
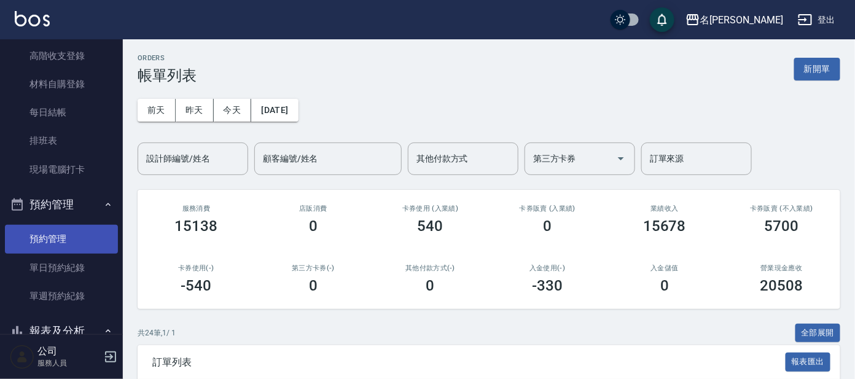
scroll to position [230, 0]
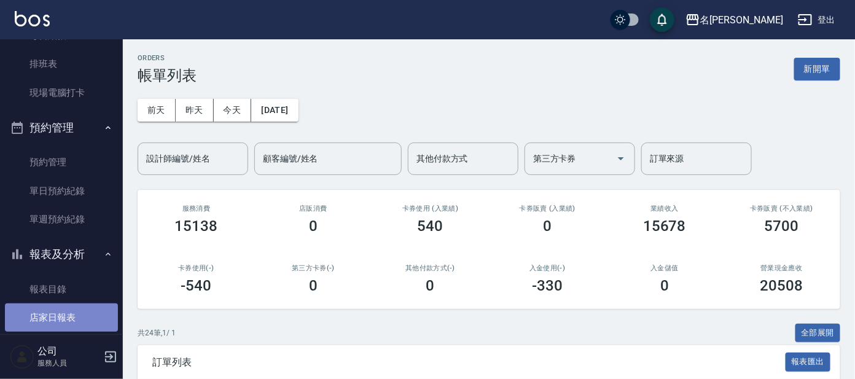
click at [70, 319] on link "店家日報表" at bounding box center [61, 318] width 113 height 28
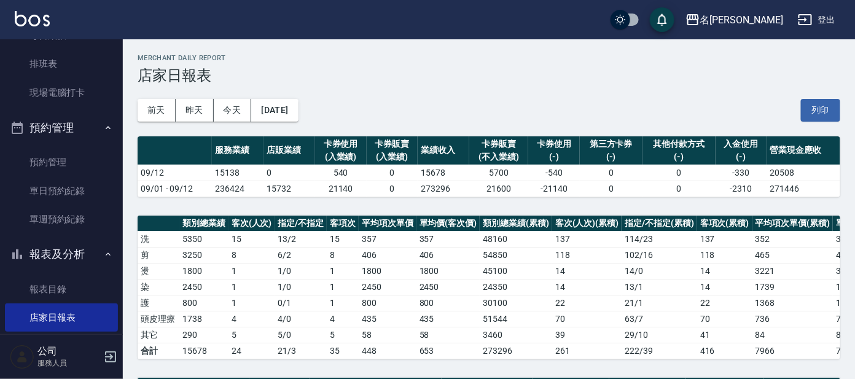
scroll to position [380, 0]
